Goal: Transaction & Acquisition: Purchase product/service

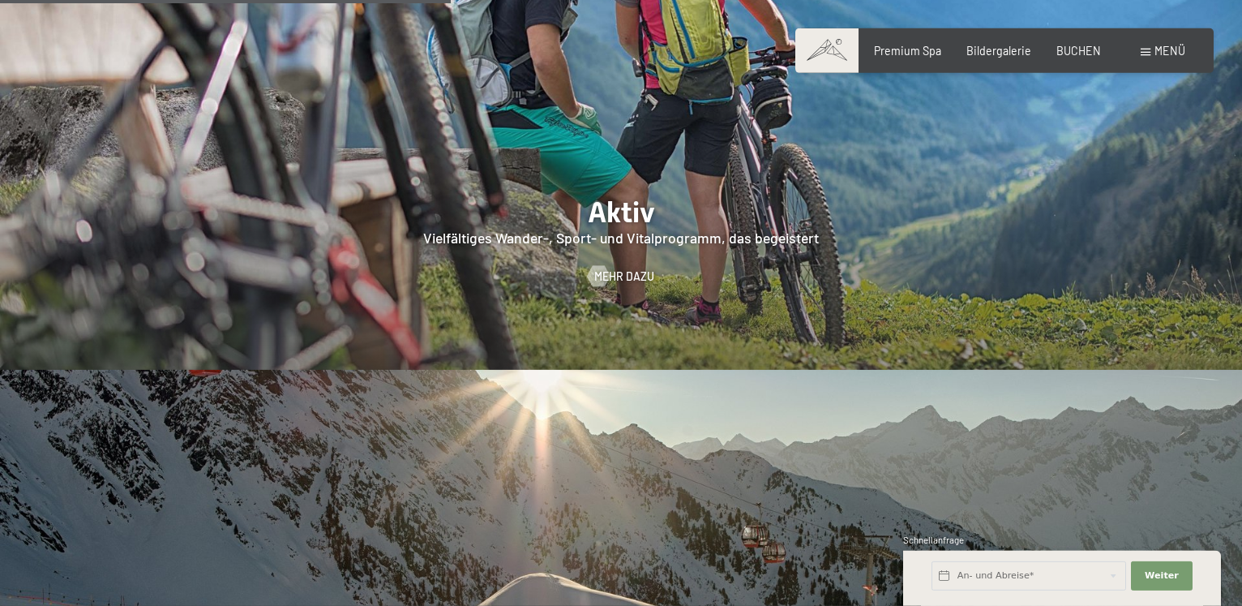
scroll to position [3208, 0]
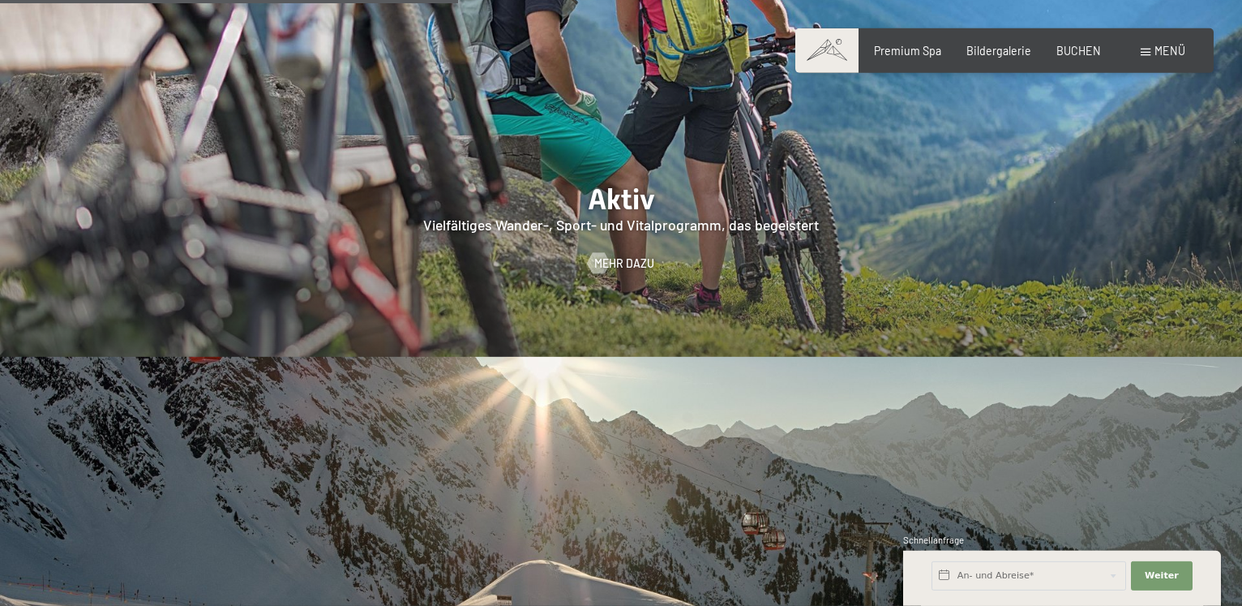
click at [1158, 49] on span "Menü" at bounding box center [1169, 51] width 31 height 14
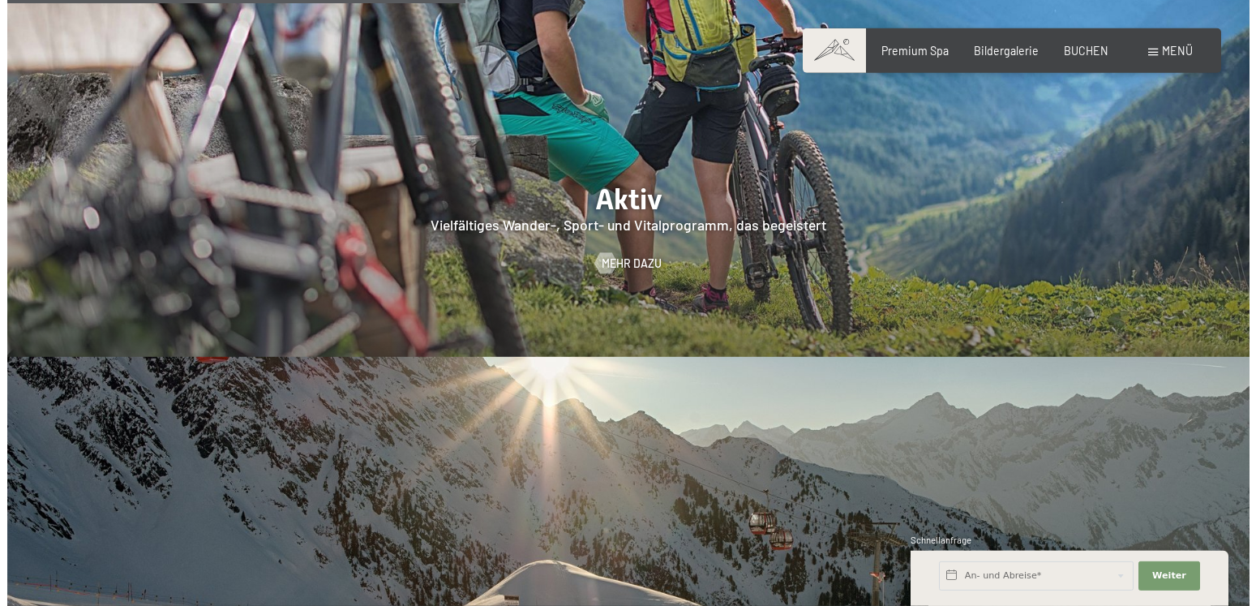
scroll to position [3207, 0]
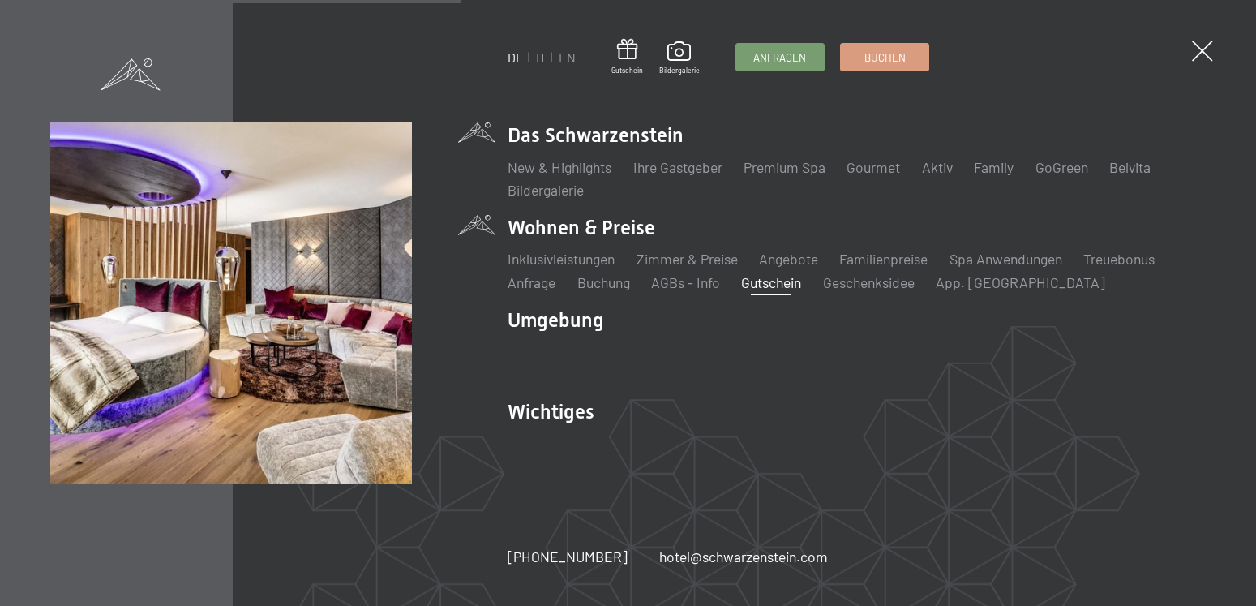
click at [781, 280] on link "Gutschein" at bounding box center [771, 282] width 60 height 18
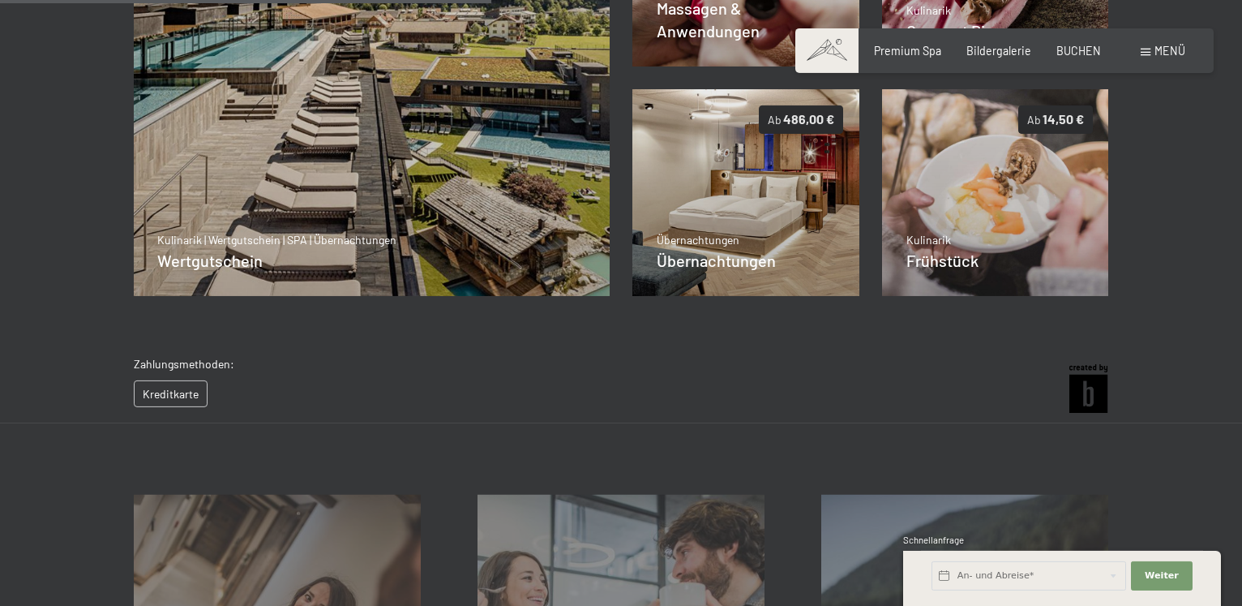
scroll to position [502, 0]
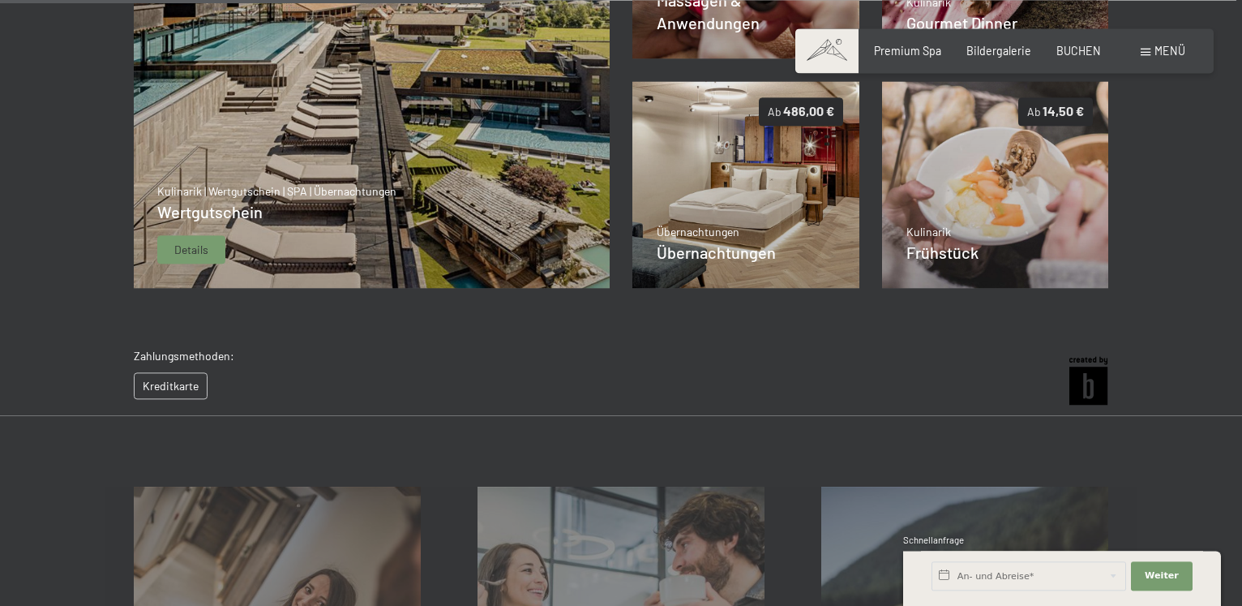
click at [190, 243] on span "Details" at bounding box center [191, 250] width 34 height 16
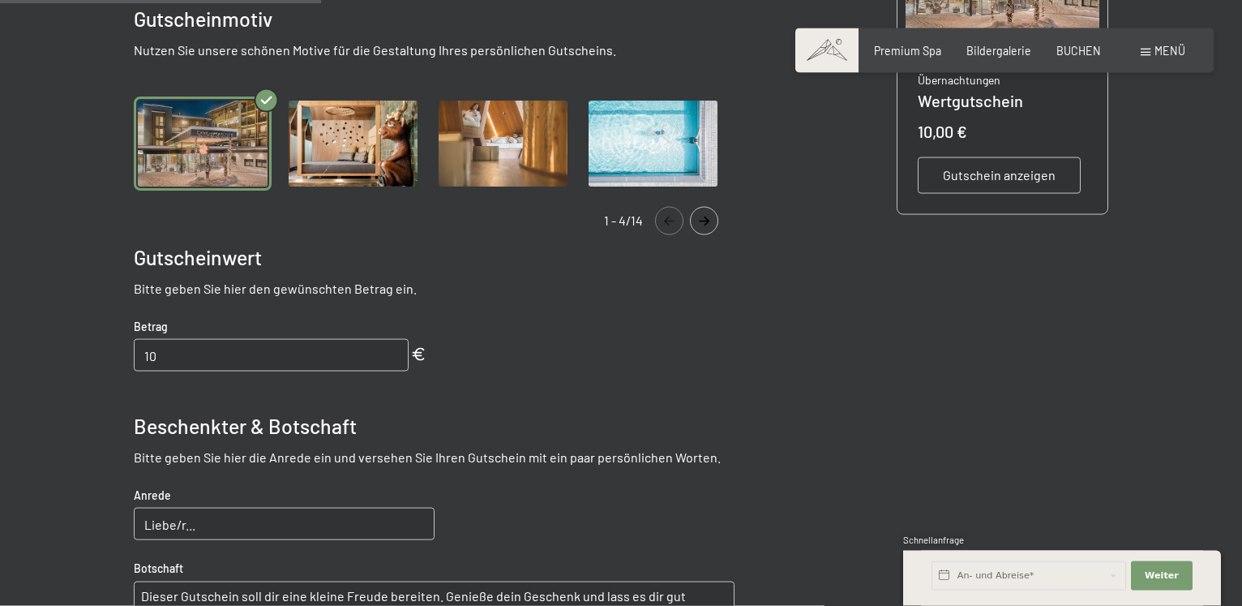
scroll to position [495, 0]
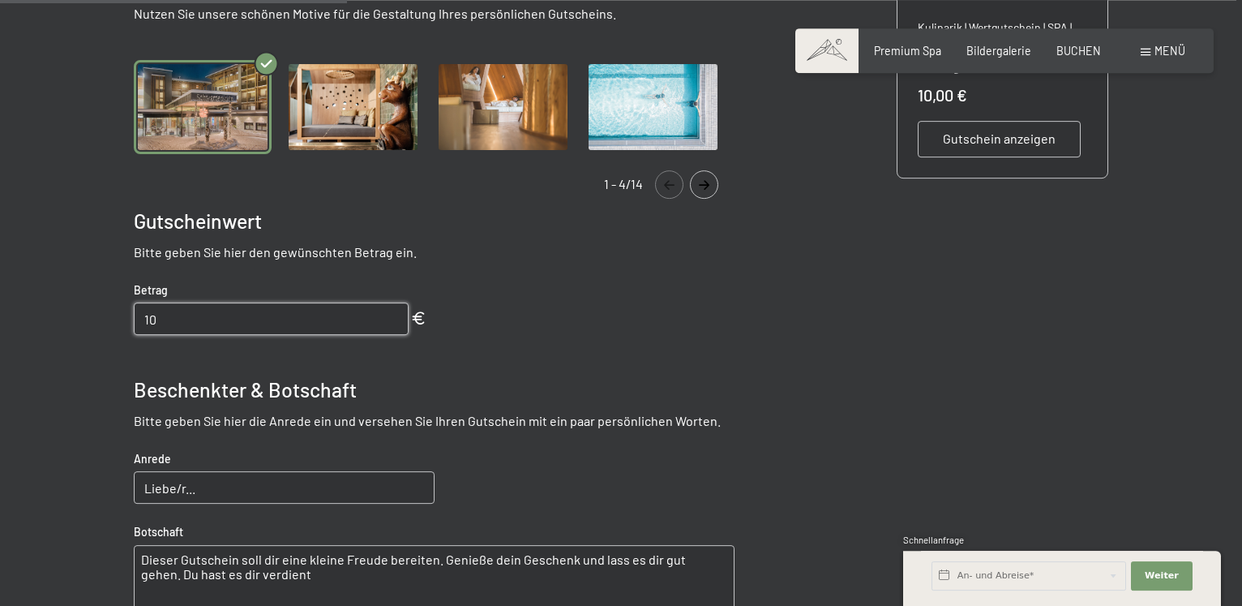
click at [142, 315] on input "10" at bounding box center [271, 318] width 274 height 32
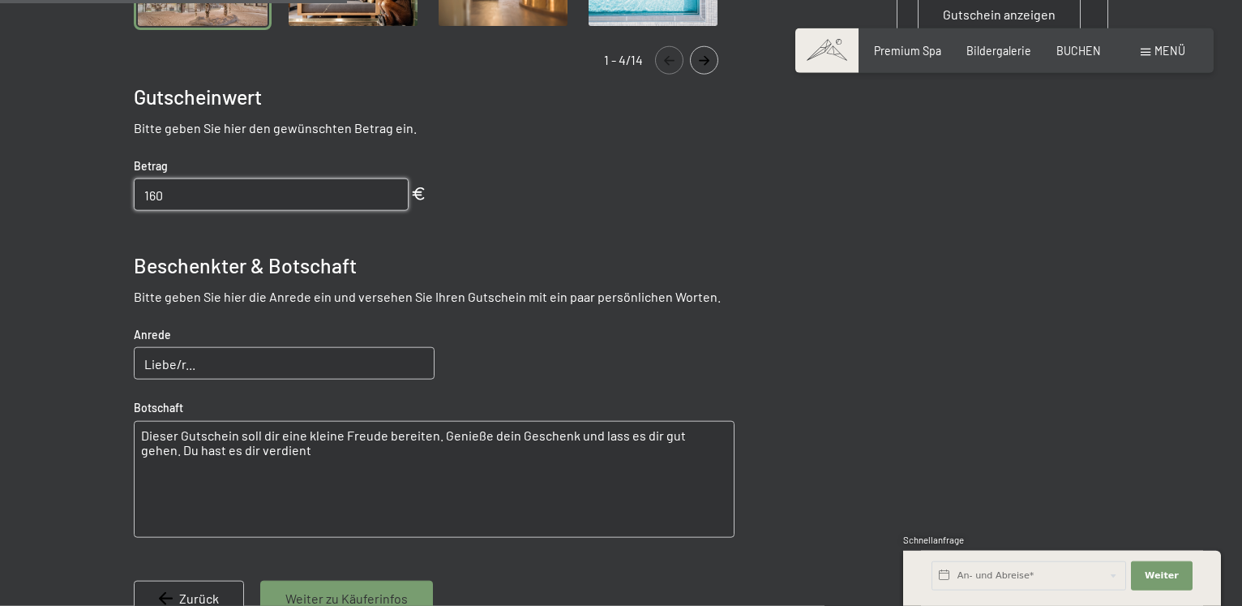
scroll to position [671, 0]
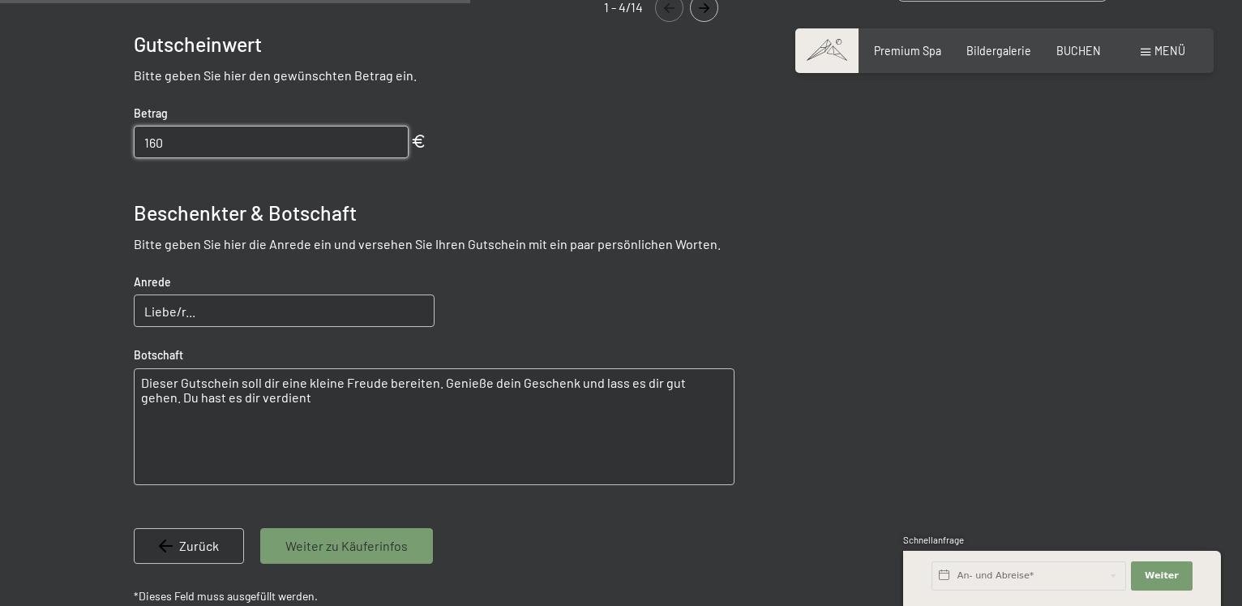
type input "160"
click at [177, 311] on input "Liebe/r..." at bounding box center [284, 310] width 300 height 32
type input "Liebe Gabi"
click at [267, 402] on textarea "Dieser Gutschein soll dir eine kleine Freude bereiten. Genieße dein Geschenk un…" at bounding box center [434, 426] width 601 height 117
click at [138, 381] on textarea "Dieser Gutschein soll dir eine kleine Freude bereiten. Genieße dein Geschenk un…" at bounding box center [434, 426] width 601 height 117
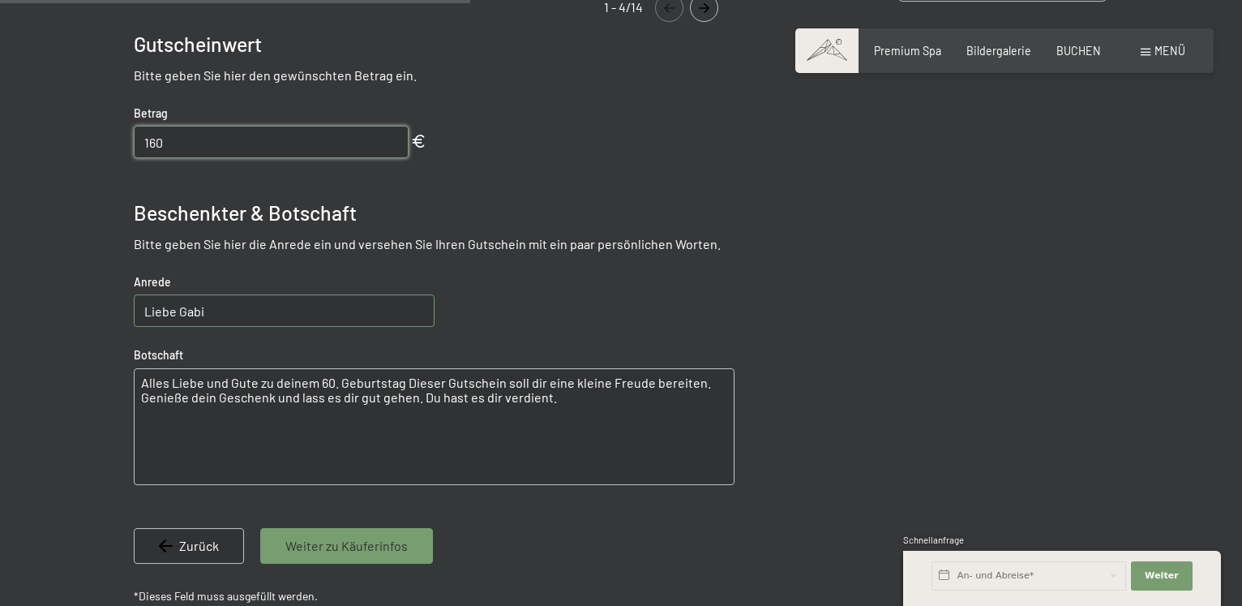
type textarea "Alles Liebe und Gute zu deinem 60. Geburtstag Dieser Gutschein soll dir eine kl…"
click at [205, 308] on input "Liebe Gabi" at bounding box center [284, 310] width 300 height 32
type input "Liebe Gabi."
click at [398, 383] on textarea "Alles Liebe und Gute zu deinem 60. Geburtstag Dieser Gutschein soll dir eine kl…" at bounding box center [434, 426] width 601 height 117
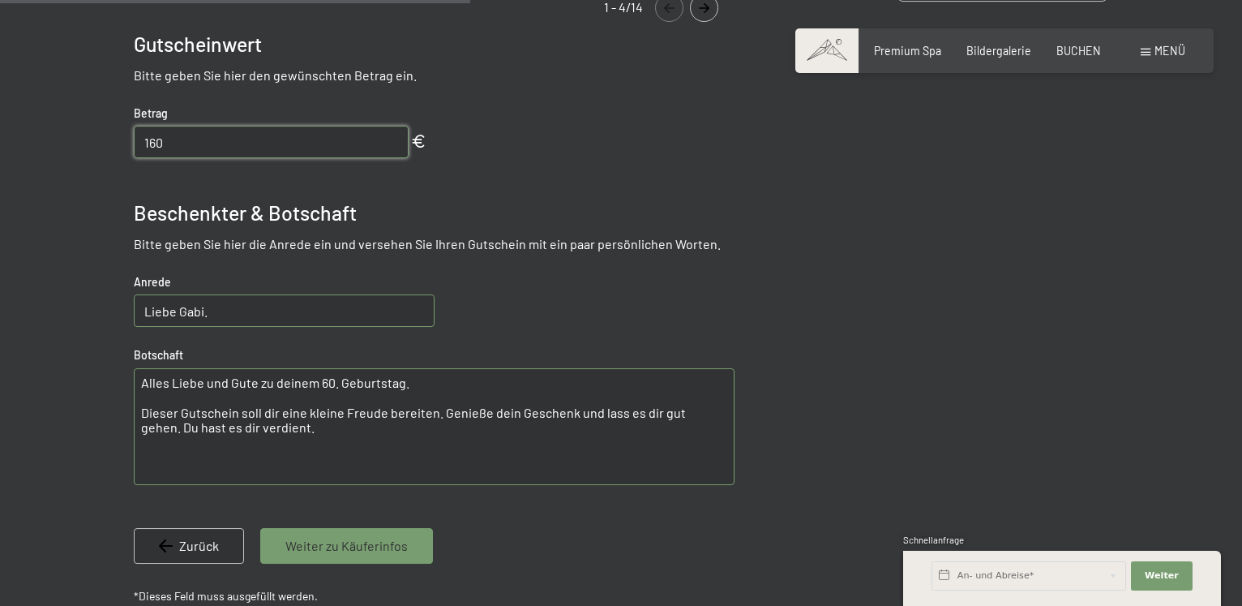
click at [152, 464] on textarea "Alles Liebe und Gute zu deinem 60. Geburtstag. Dieser Gutschein soll dir eine k…" at bounding box center [434, 426] width 601 height 117
click at [284, 439] on textarea "Alles Liebe und Gute zu deinem 60. Geburtstag. Dieser Gutschein soll dir eine k…" at bounding box center [434, 426] width 601 height 117
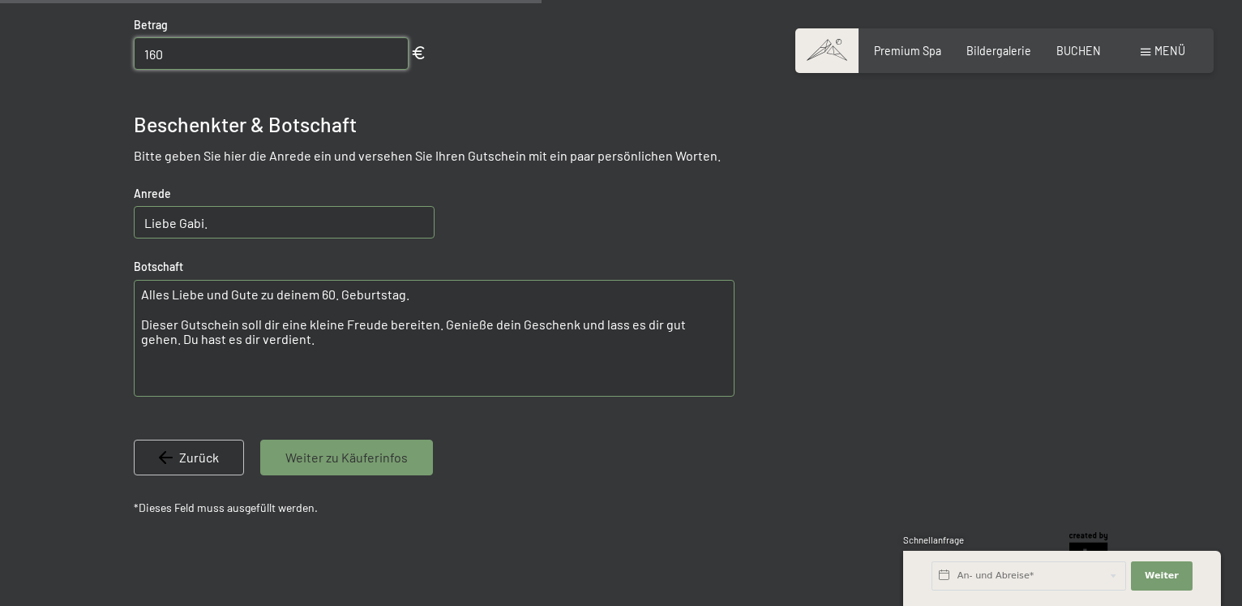
scroll to position [795, 0]
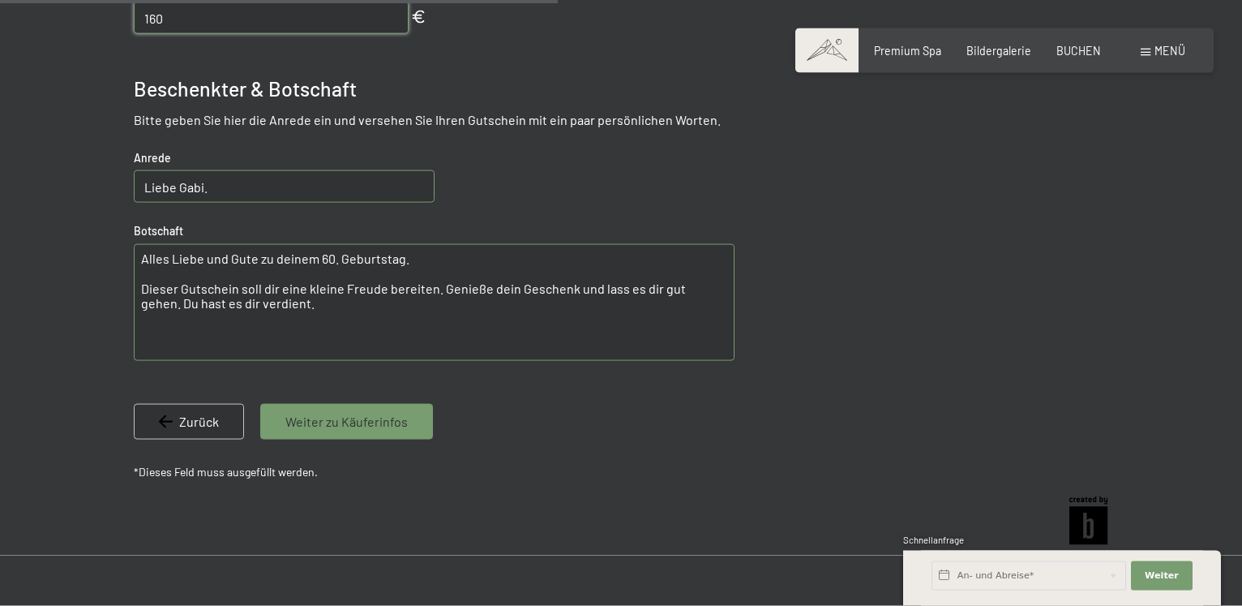
click at [142, 333] on textarea "Alles Liebe und Gute zu deinem 60. Geburtstag. Dieser Gutschein soll dir eine k…" at bounding box center [434, 302] width 601 height 117
drag, startPoint x: 140, startPoint y: 331, endPoint x: 285, endPoint y: 331, distance: 145.1
click at [285, 331] on textarea "Alles Liebe und Gute zu deinem 60. Geburtstag. Dieser Gutschein soll dir eine k…" at bounding box center [434, 302] width 601 height 117
click at [413, 263] on textarea "Alles Liebe und Gute zu deinem 60. Geburtstag. Dieser Gutschein soll dir eine k…" at bounding box center [434, 302] width 601 height 117
click at [148, 333] on textarea "Alles Liebe und Gute zu deinem 60. Geburtstag. Dieser Gutschein soll dir eine k…" at bounding box center [434, 302] width 601 height 117
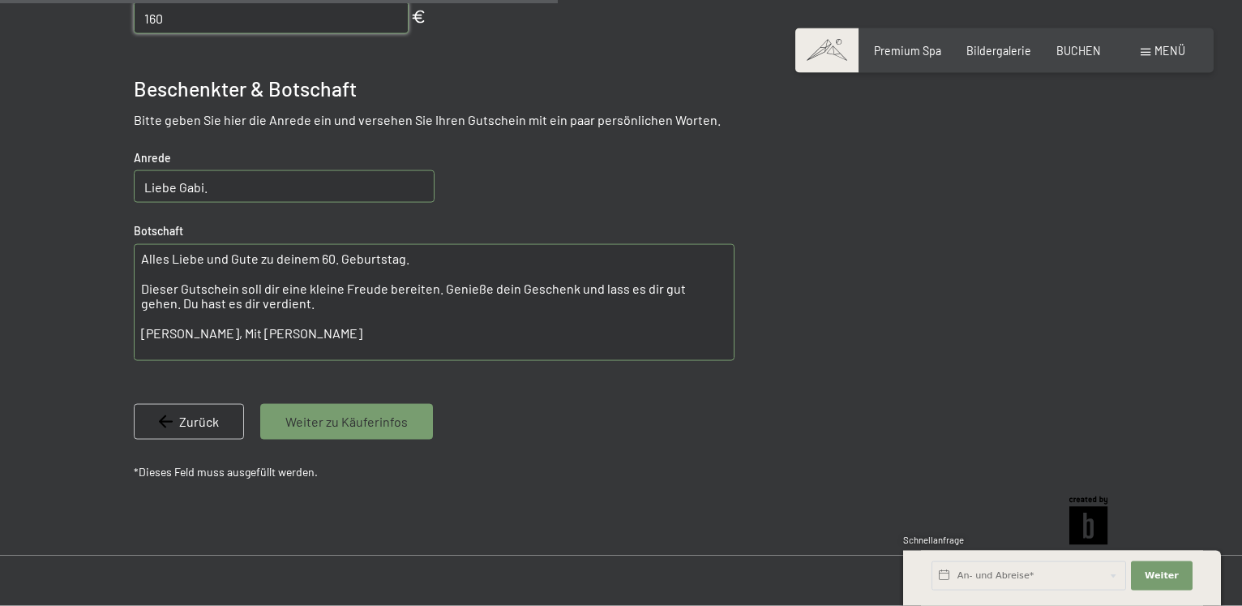
click at [320, 332] on textarea "Alles Liebe und Gute zu deinem 60. Geburtstag. Dieser Gutschein soll dir eine k…" at bounding box center [434, 302] width 601 height 117
type textarea "Alles Liebe und Gute zu deinem 60. Geburtstag. Dieser Gutschein soll dir eine k…"
click at [342, 421] on span "Weiter zu Käuferinfos" at bounding box center [346, 422] width 122 height 18
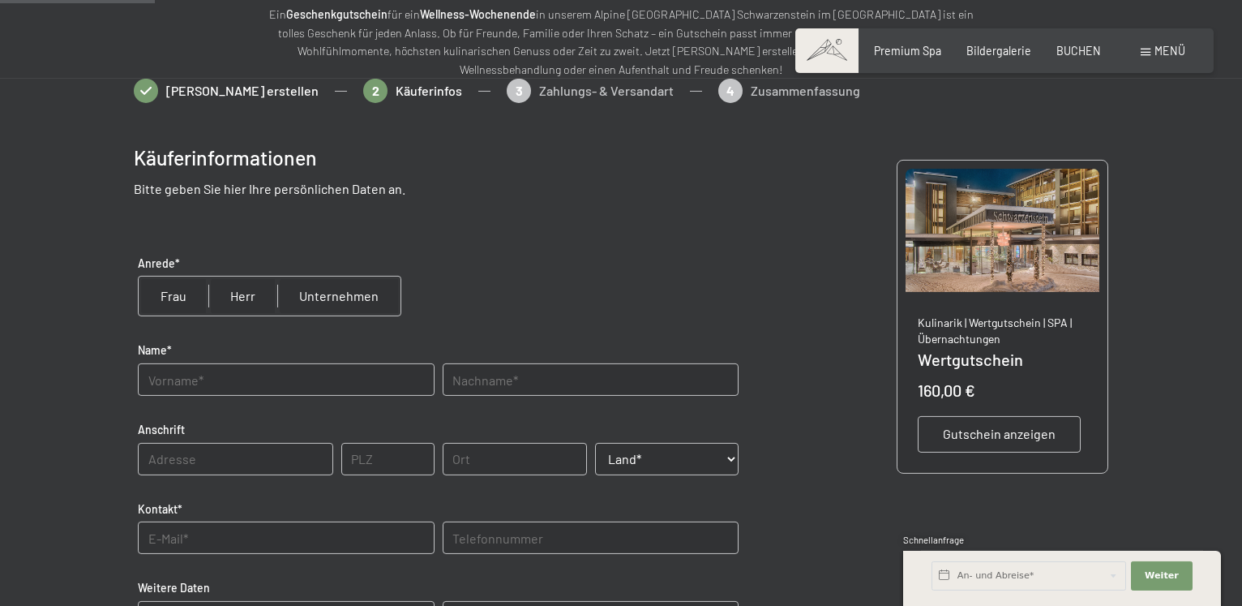
scroll to position [198, 0]
click at [166, 302] on input "radio" at bounding box center [174, 297] width 70 height 39
radio input "true"
click at [170, 379] on input "text" at bounding box center [286, 381] width 296 height 32
type input "Margit"
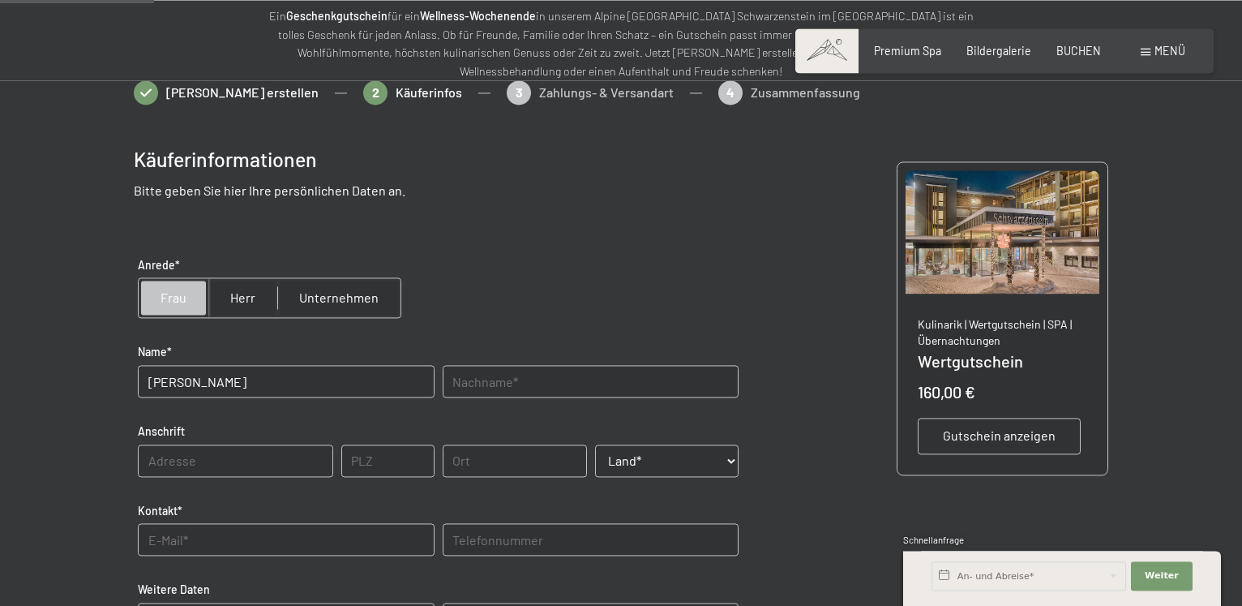
type input "Klingler"
type input "Alpbach 768"
type input "6236"
type input "Alpbach"
select select "AUT"
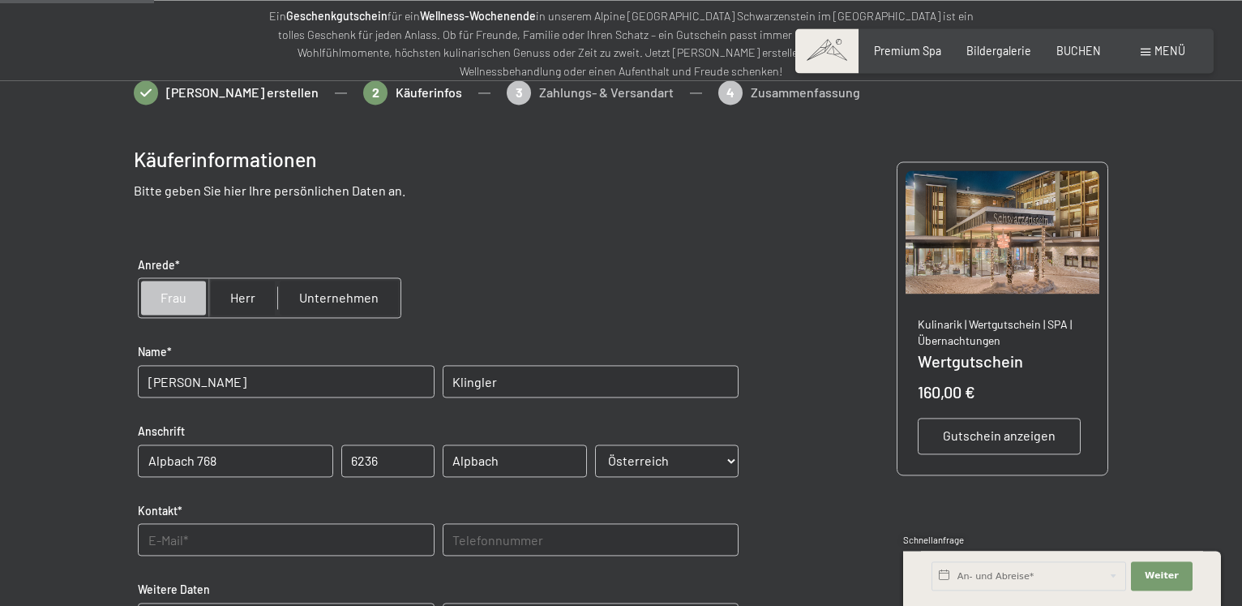
type input "06645906788"
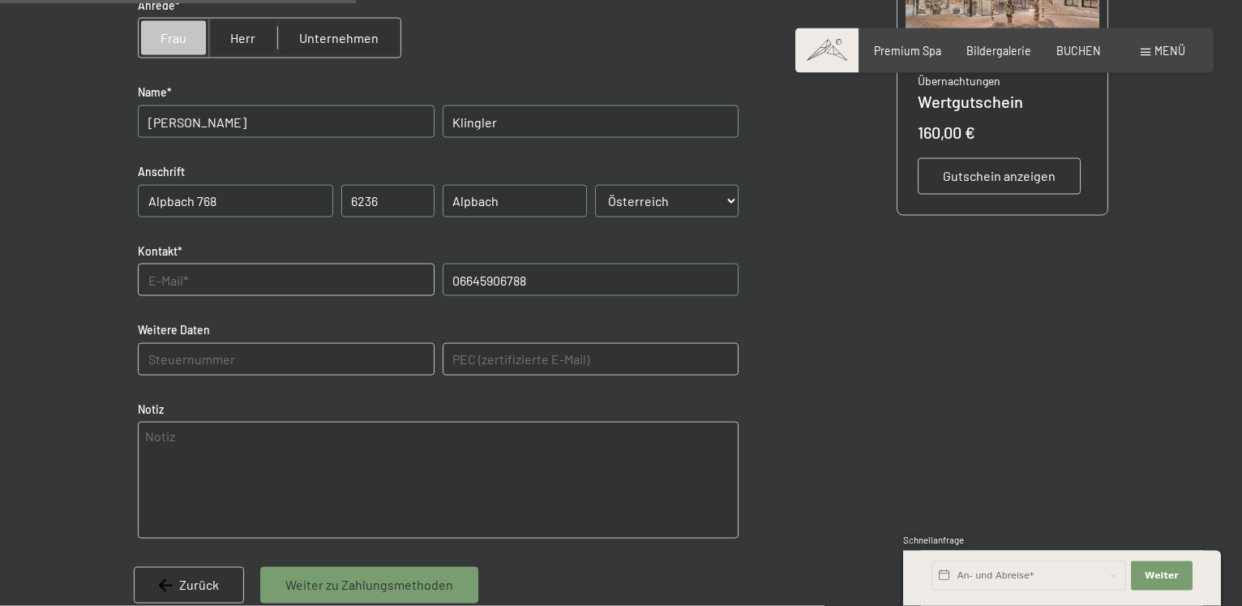
scroll to position [464, 0]
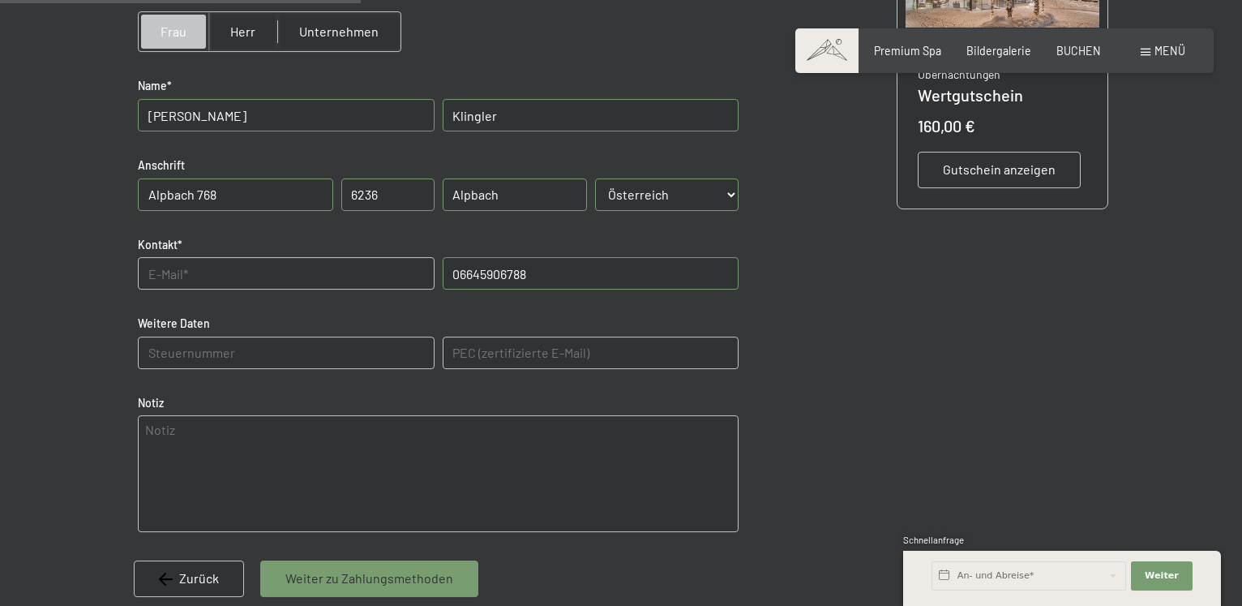
click at [152, 272] on input "text" at bounding box center [286, 273] width 296 height 32
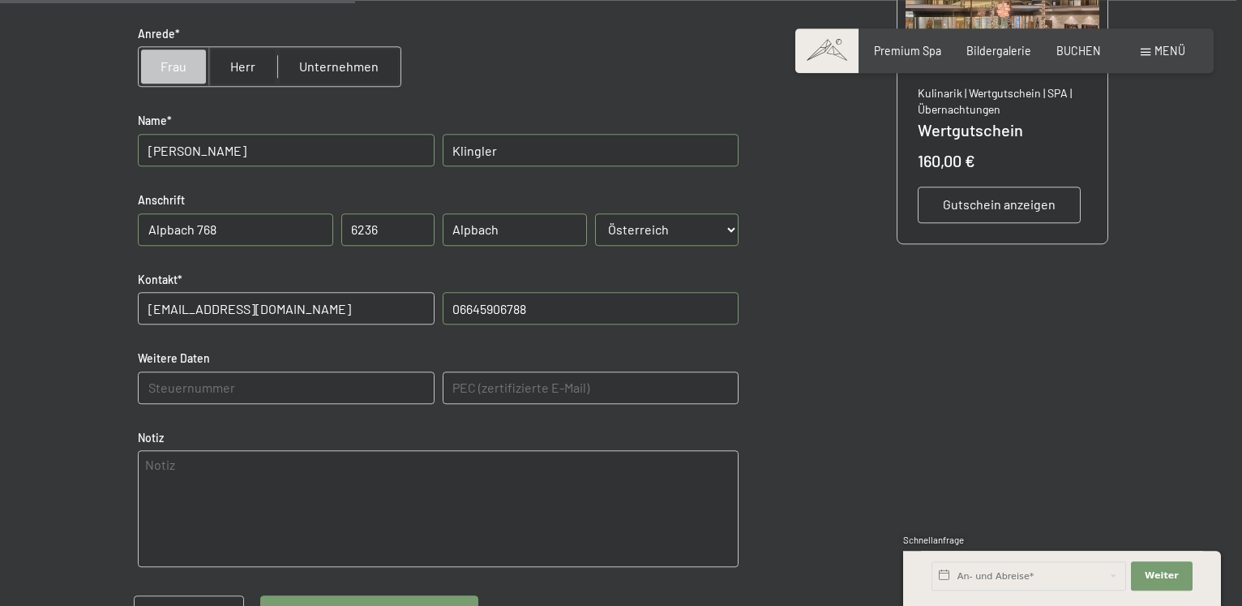
scroll to position [381, 0]
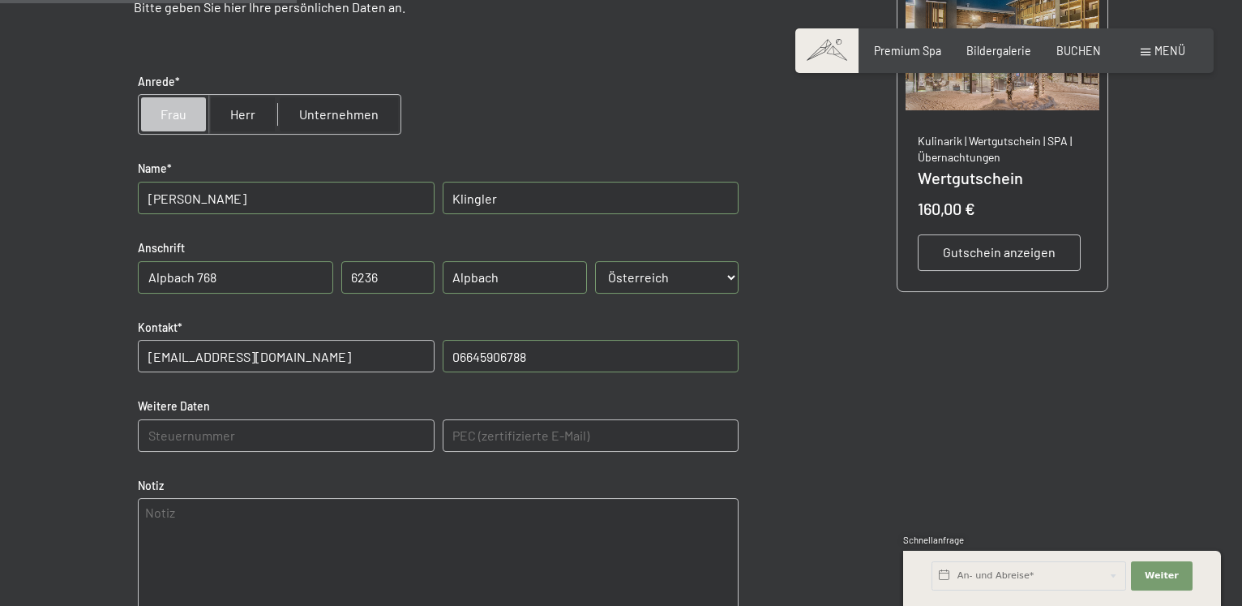
type input "info@moaeben-alpbach.at"
click at [452, 353] on input "06645906788" at bounding box center [591, 356] width 296 height 32
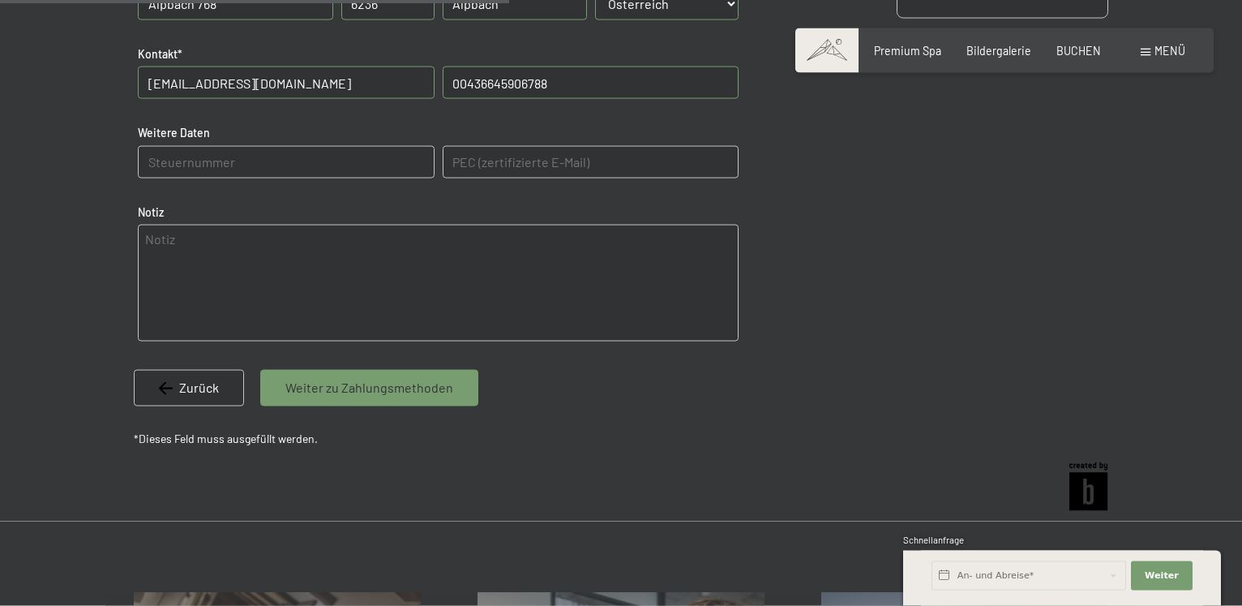
scroll to position [691, 0]
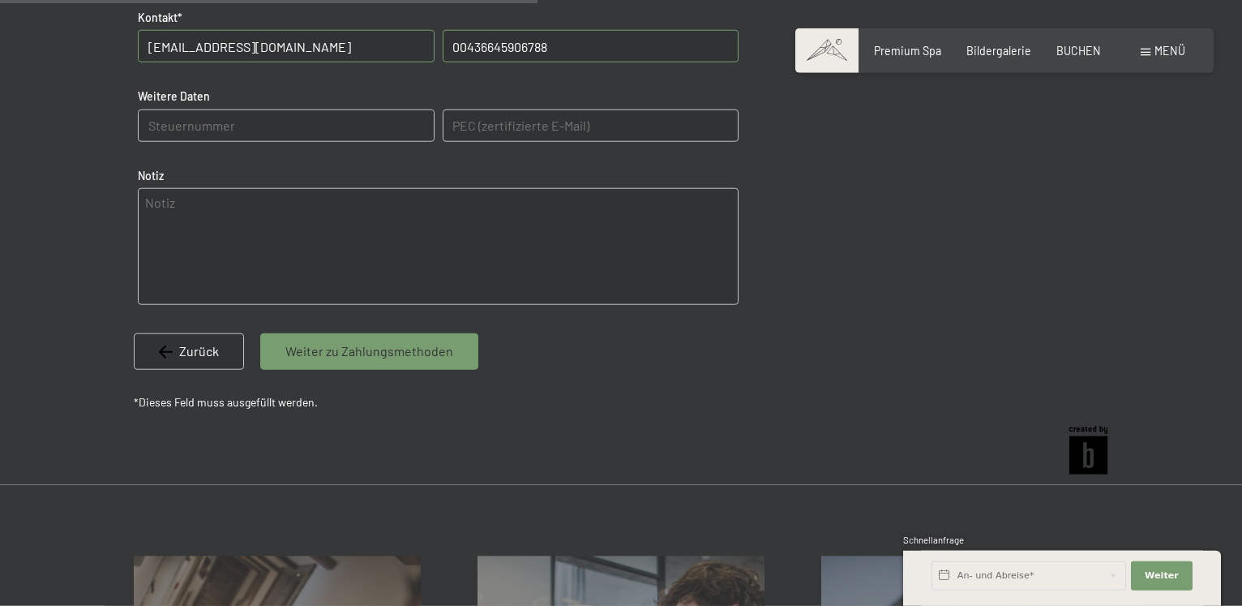
type input "00436645906788"
click at [362, 349] on span "Weiter zu Zahlungsmethoden" at bounding box center [369, 351] width 168 height 18
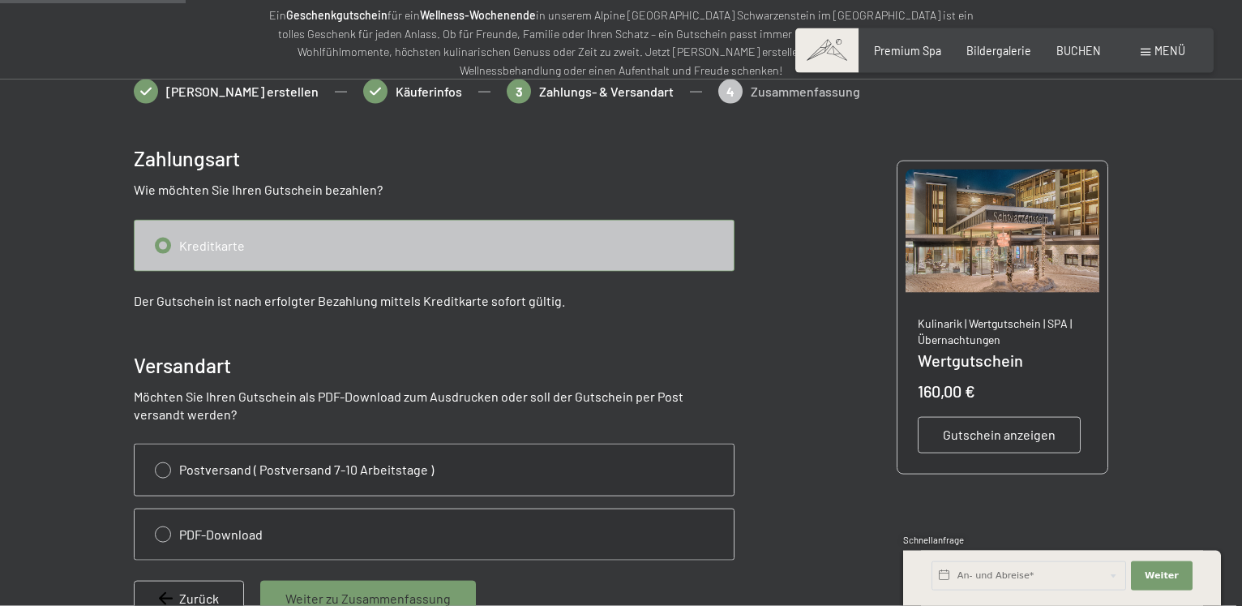
scroll to position [198, 0]
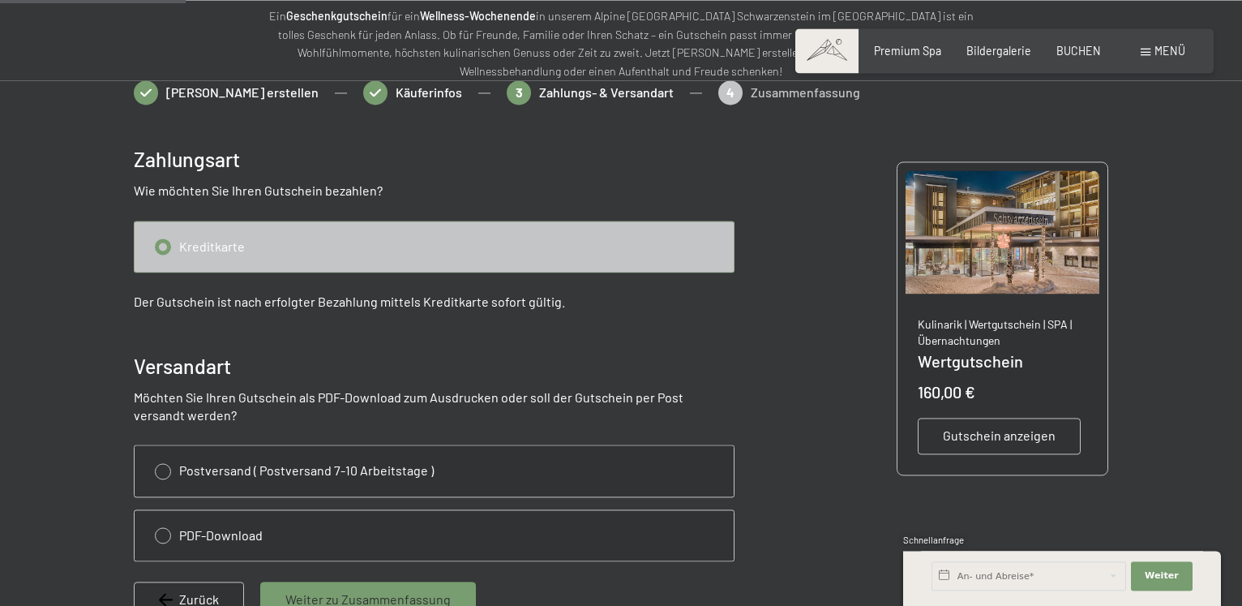
click at [187, 245] on input "radio" at bounding box center [434, 246] width 599 height 50
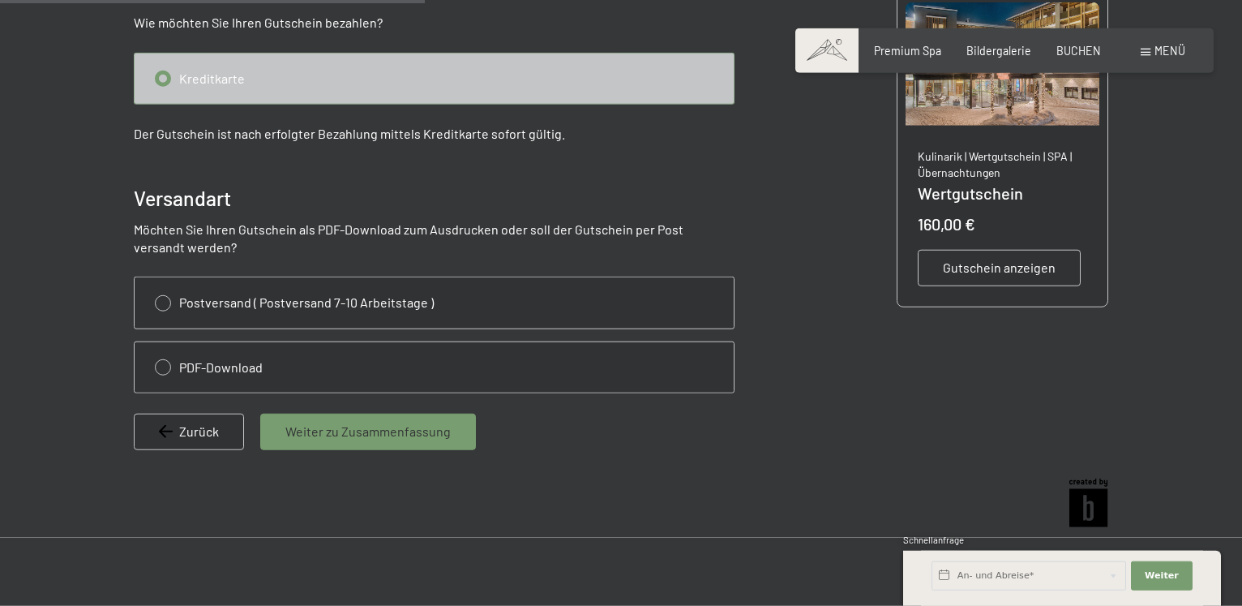
scroll to position [464, 0]
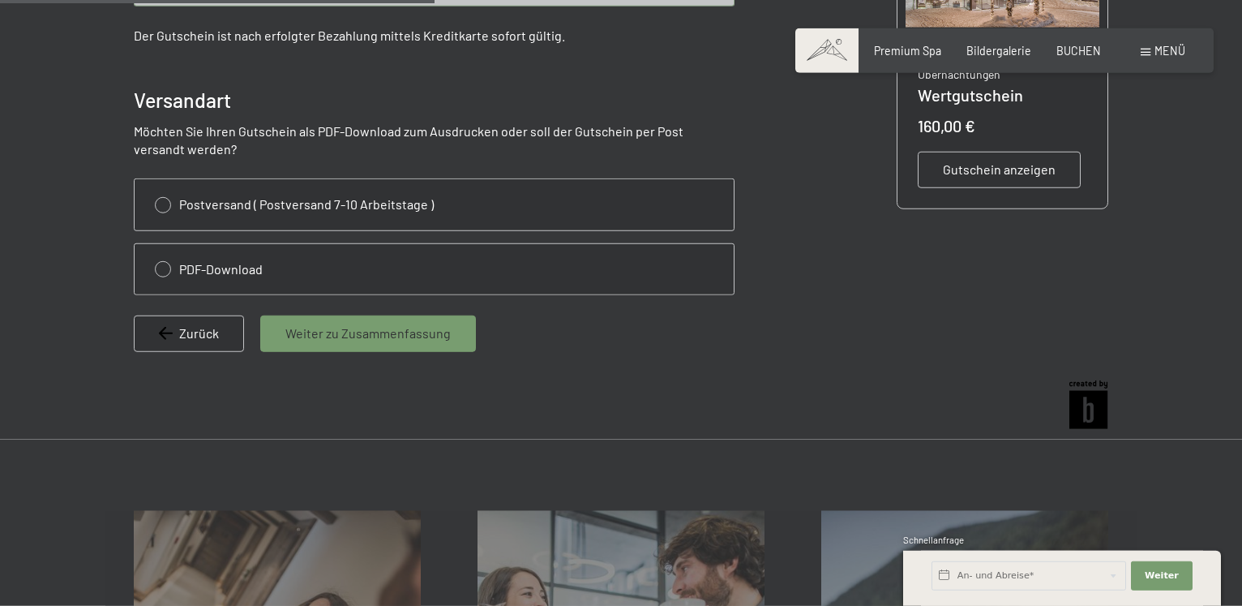
click at [165, 268] on input "radio" at bounding box center [434, 269] width 599 height 50
radio input "true"
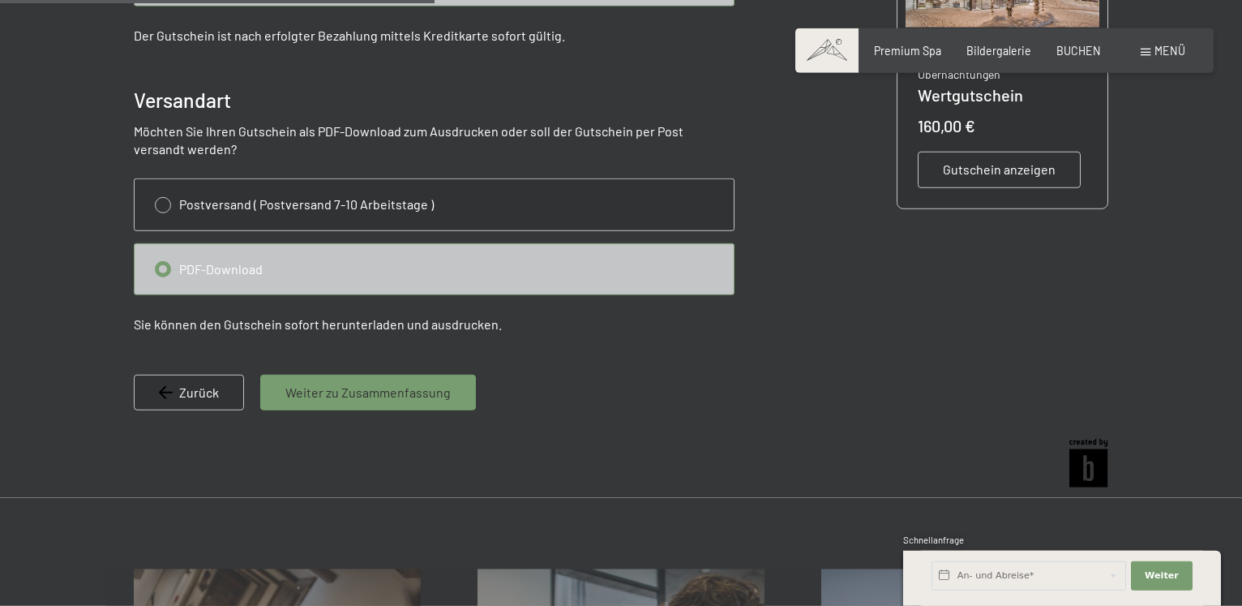
click at [363, 392] on span "Weiter zu Zusammenfassung" at bounding box center [367, 392] width 165 height 18
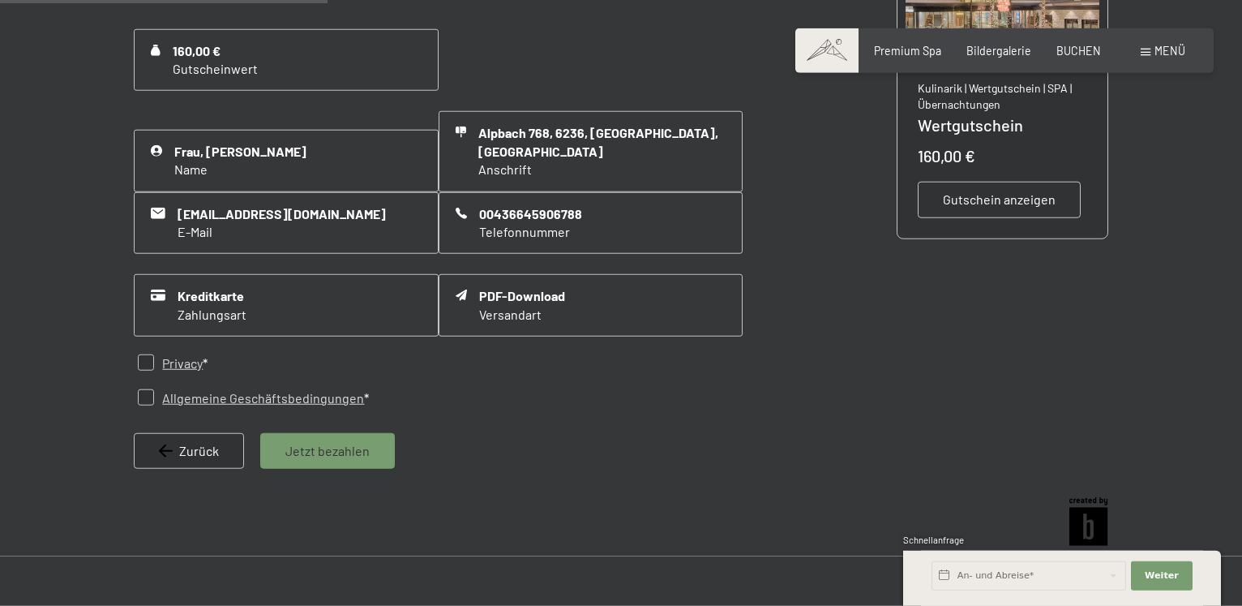
scroll to position [453, 0]
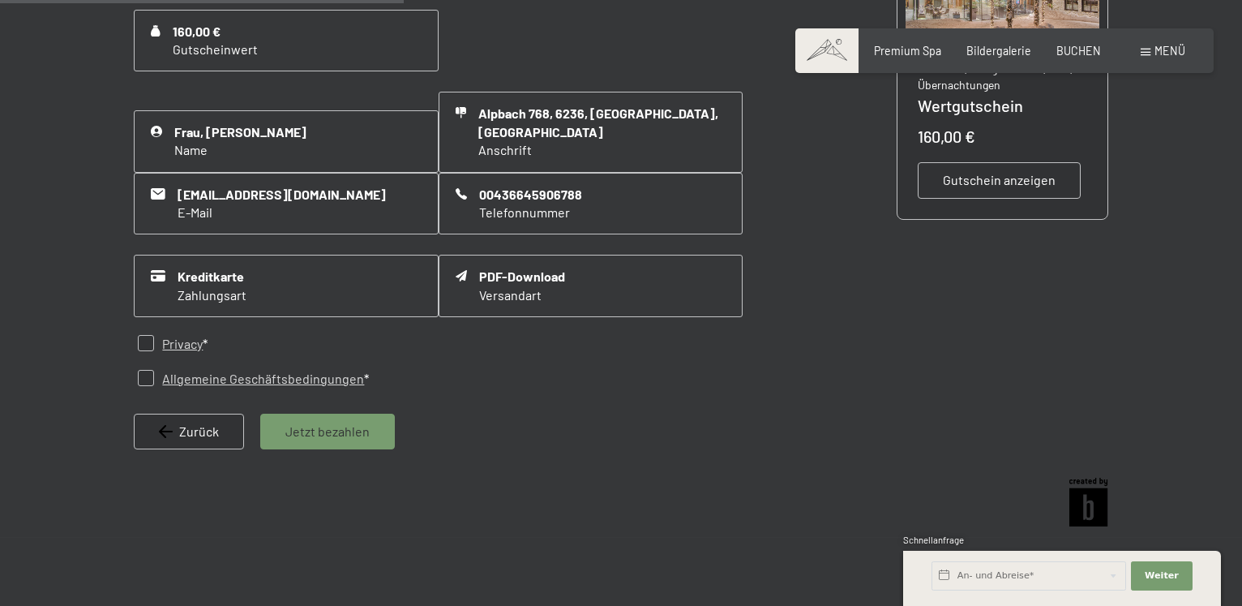
click at [344, 422] on span "Jetzt bezahlen" at bounding box center [327, 431] width 84 height 18
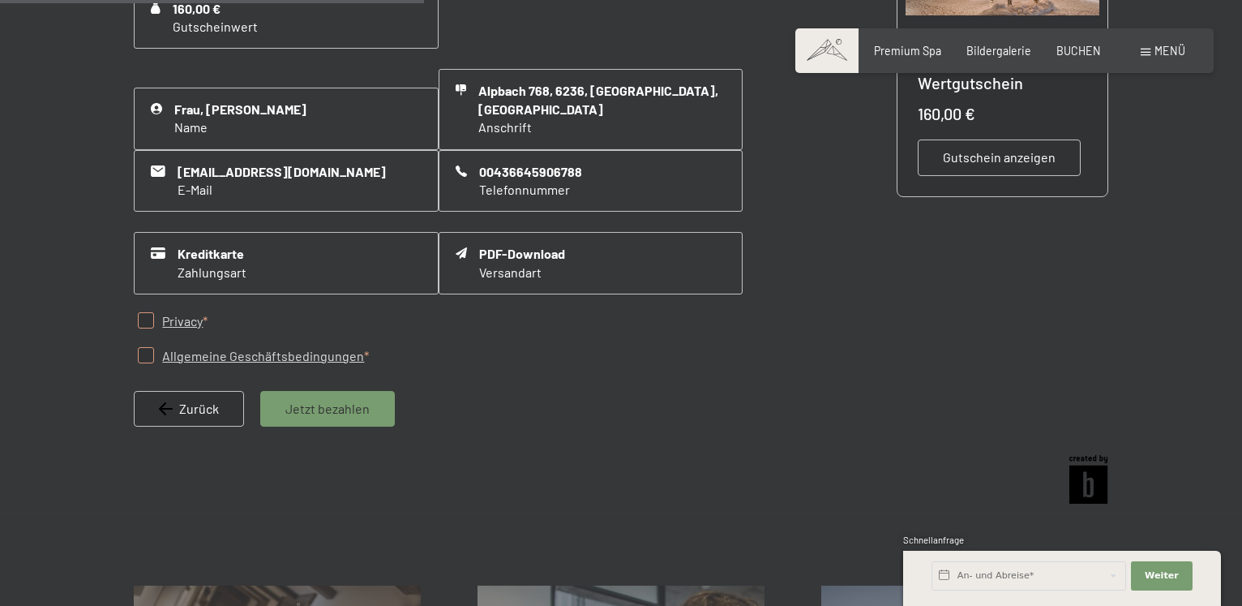
scroll to position [477, 0]
click at [146, 311] on input "checkbox" at bounding box center [146, 319] width 16 height 16
checkbox input "true"
click at [145, 346] on input "checkbox" at bounding box center [146, 354] width 16 height 16
checkbox input "true"
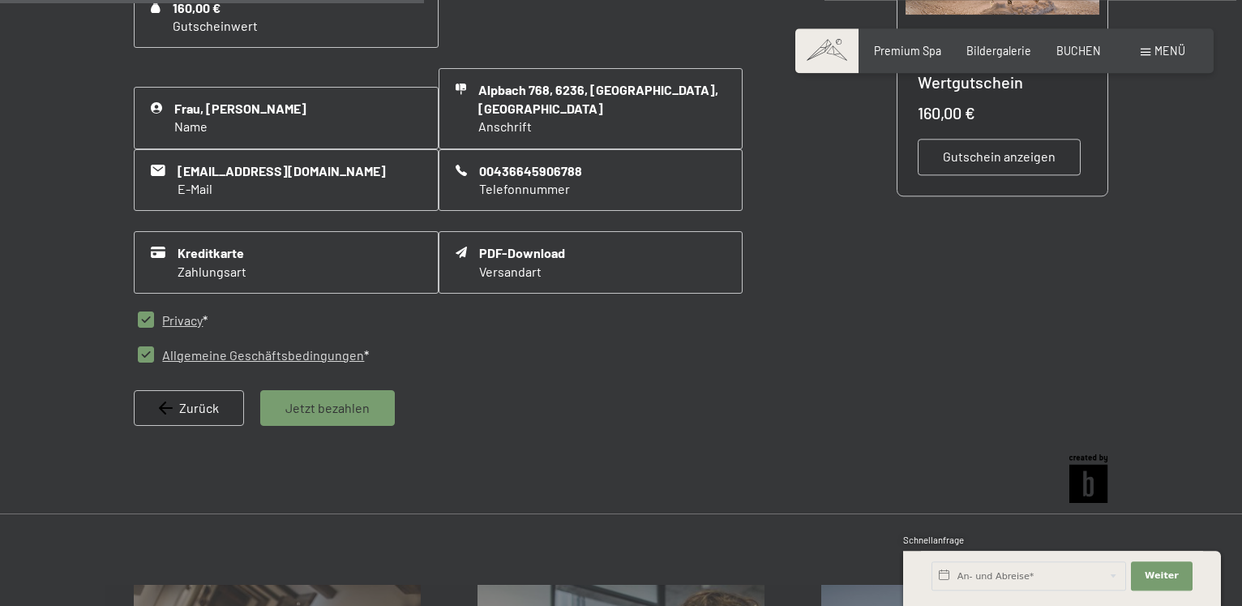
click at [323, 399] on span "Jetzt bezahlen" at bounding box center [327, 408] width 84 height 18
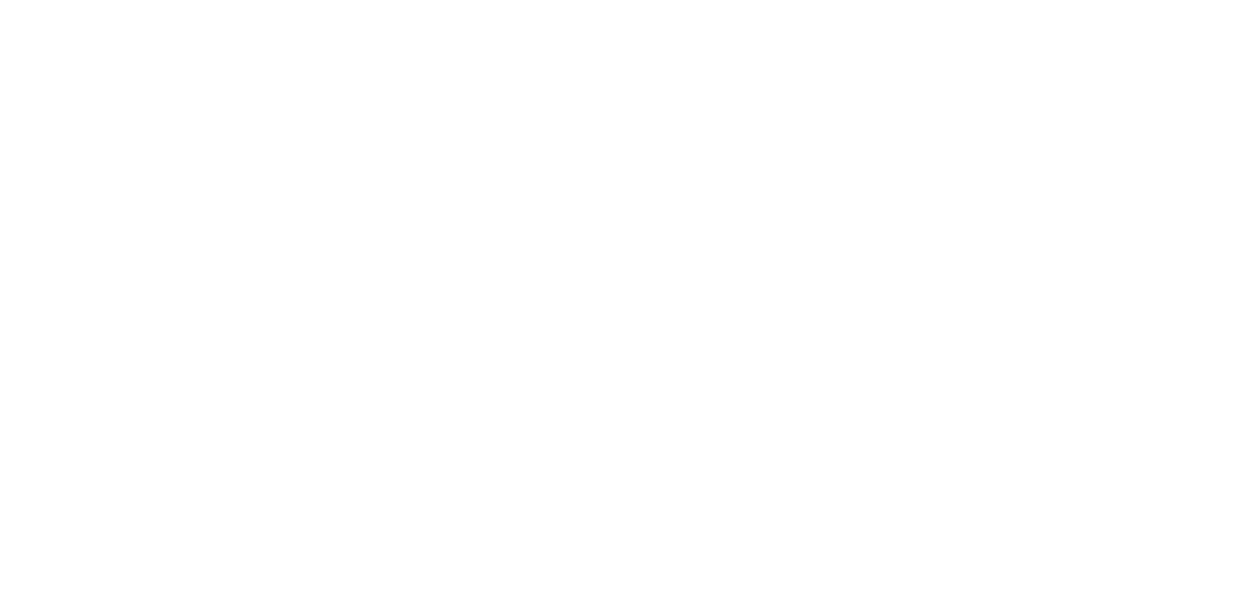
scroll to position [0, 0]
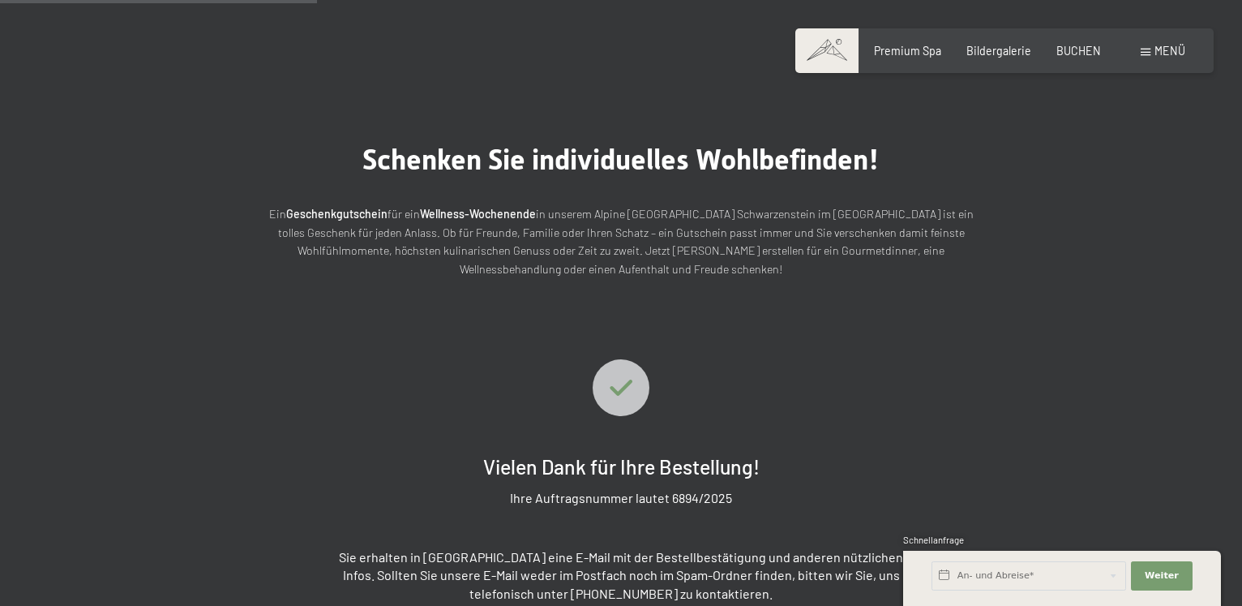
scroll to position [198, 0]
